Goal: Information Seeking & Learning: Compare options

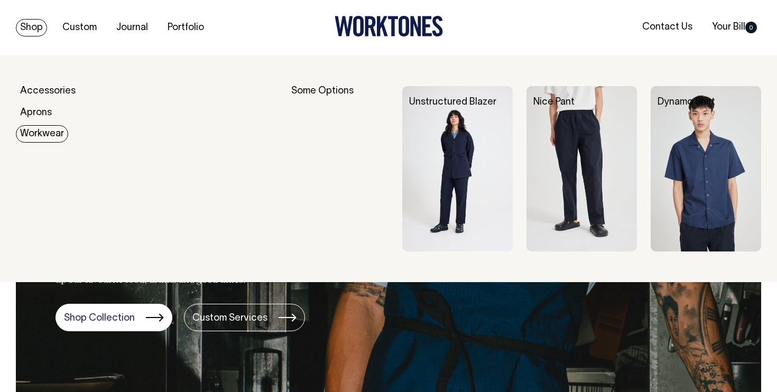
click at [448, 121] on img at bounding box center [457, 169] width 111 height 166
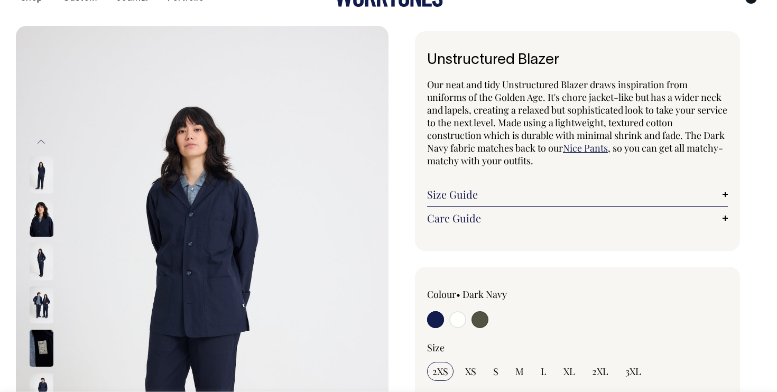
scroll to position [154, 0]
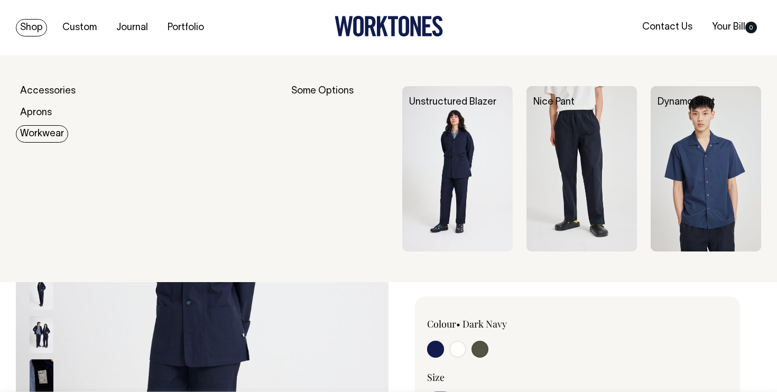
click at [45, 132] on link "Workwear" at bounding box center [42, 133] width 52 height 17
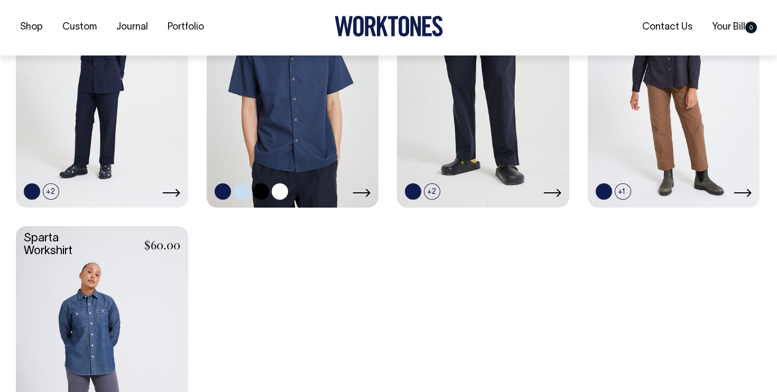
scroll to position [405, 0]
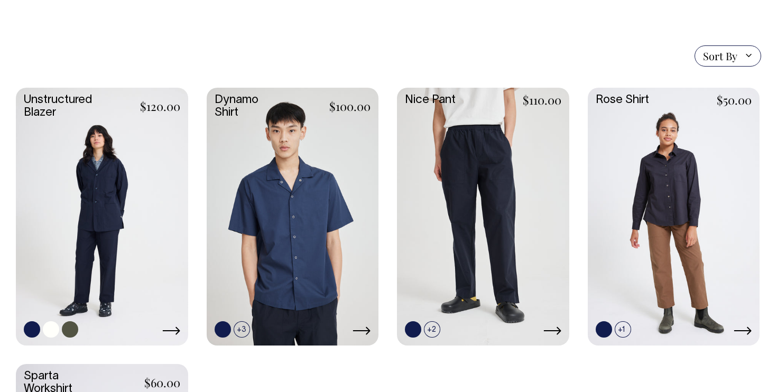
click at [125, 153] on link at bounding box center [102, 216] width 172 height 256
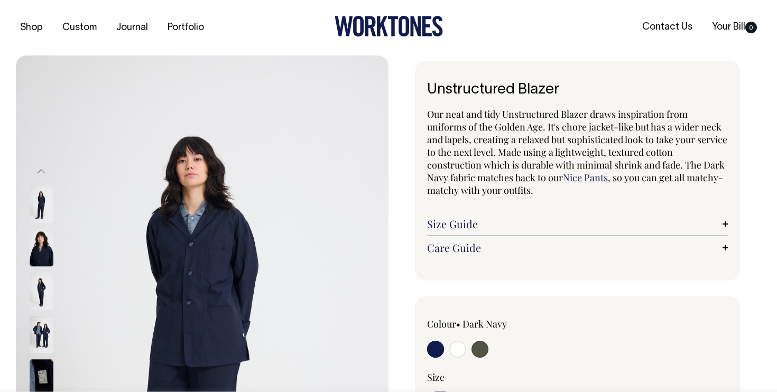
click at [482, 347] on input "radio" at bounding box center [480, 349] width 17 height 17
radio input "true"
select select "Olive"
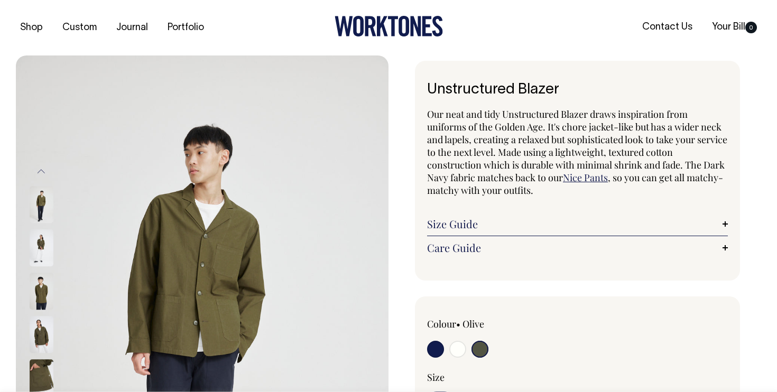
click at [461, 345] on input "radio" at bounding box center [458, 349] width 17 height 17
radio input "true"
select select "Off-White"
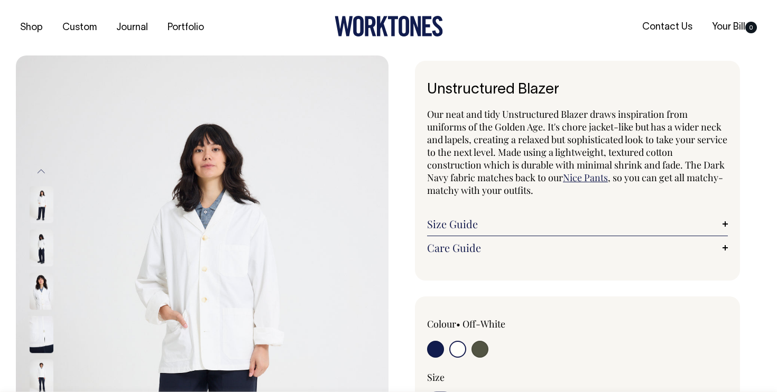
click at [436, 346] on input "radio" at bounding box center [435, 349] width 17 height 17
radio input "true"
select select "Dark Navy"
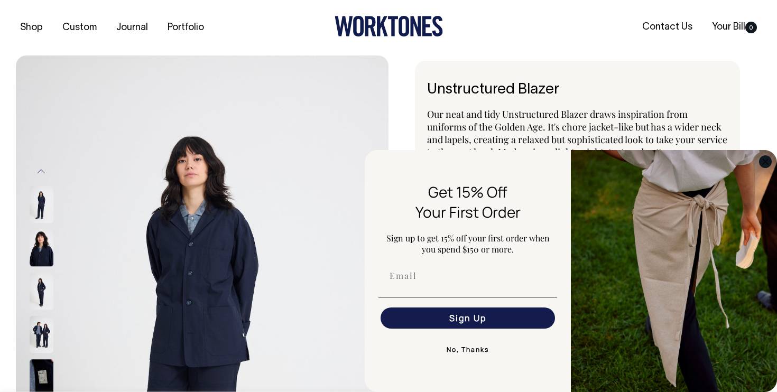
click at [767, 164] on icon "Close dialog" at bounding box center [765, 161] width 5 height 5
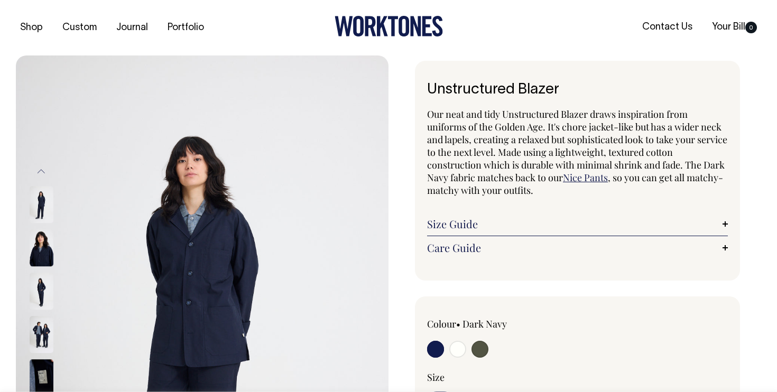
click at [727, 221] on link "Size Guide" at bounding box center [577, 224] width 301 height 13
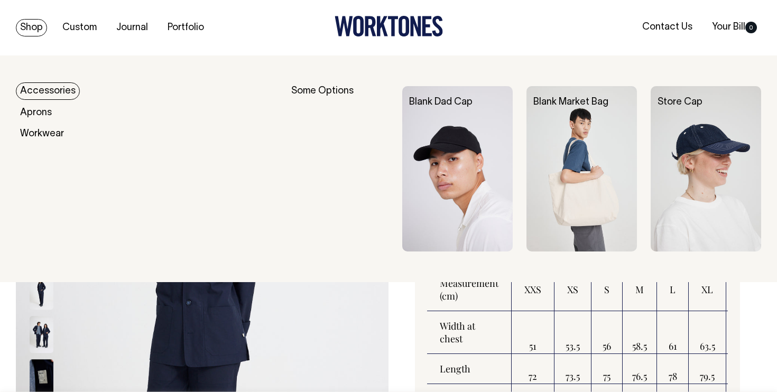
click at [33, 30] on link "Shop" at bounding box center [31, 27] width 31 height 17
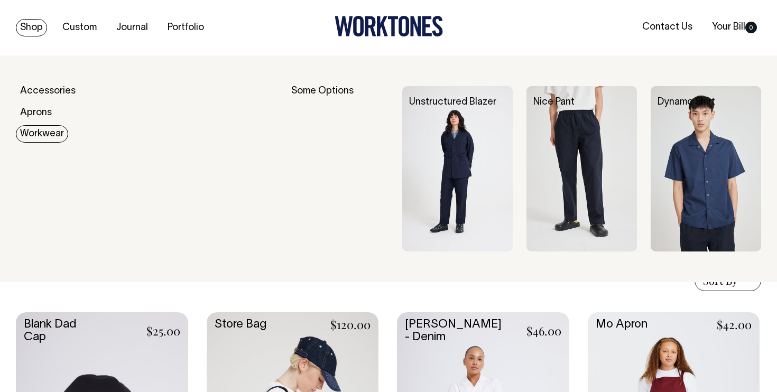
click at [452, 148] on img at bounding box center [457, 169] width 111 height 166
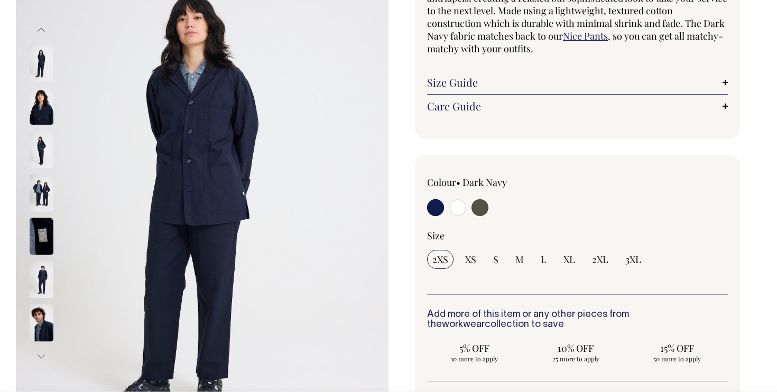
scroll to position [142, 0]
click at [435, 210] on input "radio" at bounding box center [435, 207] width 17 height 17
click at [431, 206] on input "radio" at bounding box center [435, 207] width 17 height 17
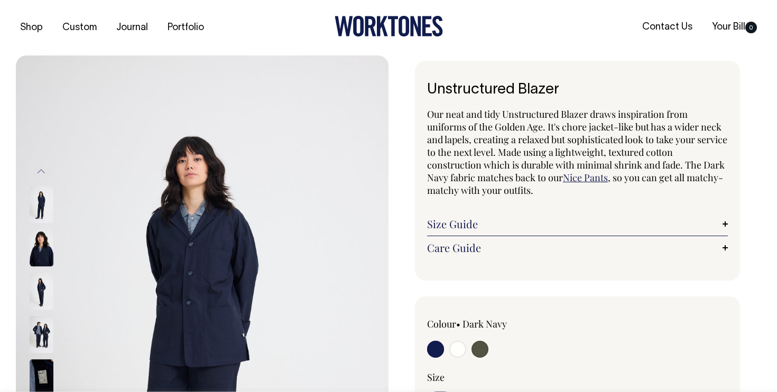
scroll to position [0, 0]
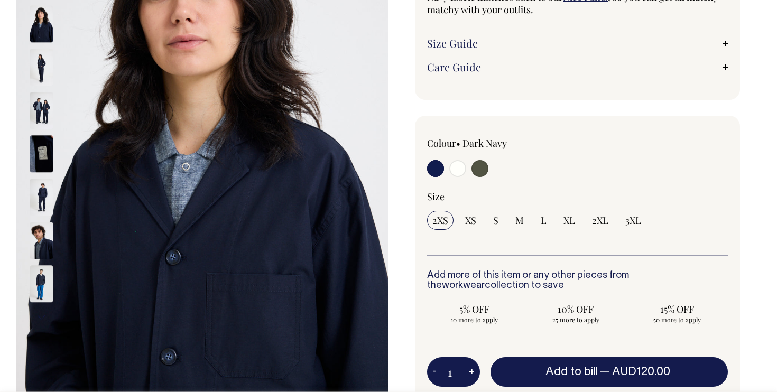
click at [291, 200] on img at bounding box center [202, 155] width 373 height 560
click at [39, 66] on img at bounding box center [42, 67] width 24 height 37
click at [38, 36] on img at bounding box center [42, 24] width 24 height 37
click at [41, 199] on img at bounding box center [42, 197] width 24 height 37
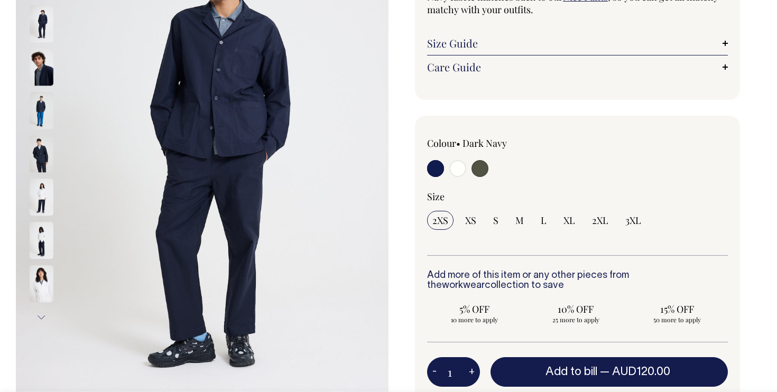
click at [42, 277] on img at bounding box center [42, 284] width 24 height 37
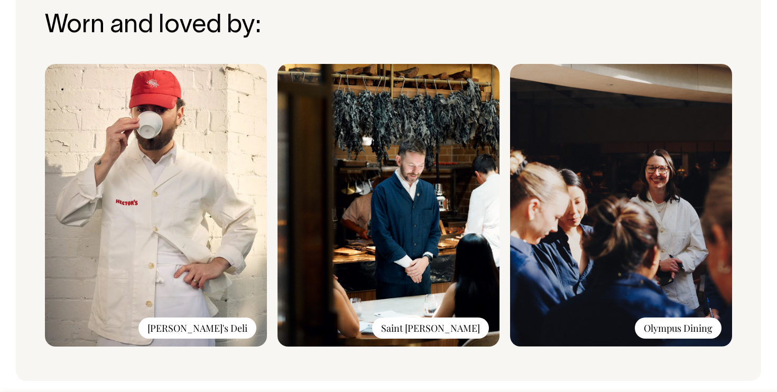
scroll to position [829, 0]
